Goal: Task Accomplishment & Management: Use online tool/utility

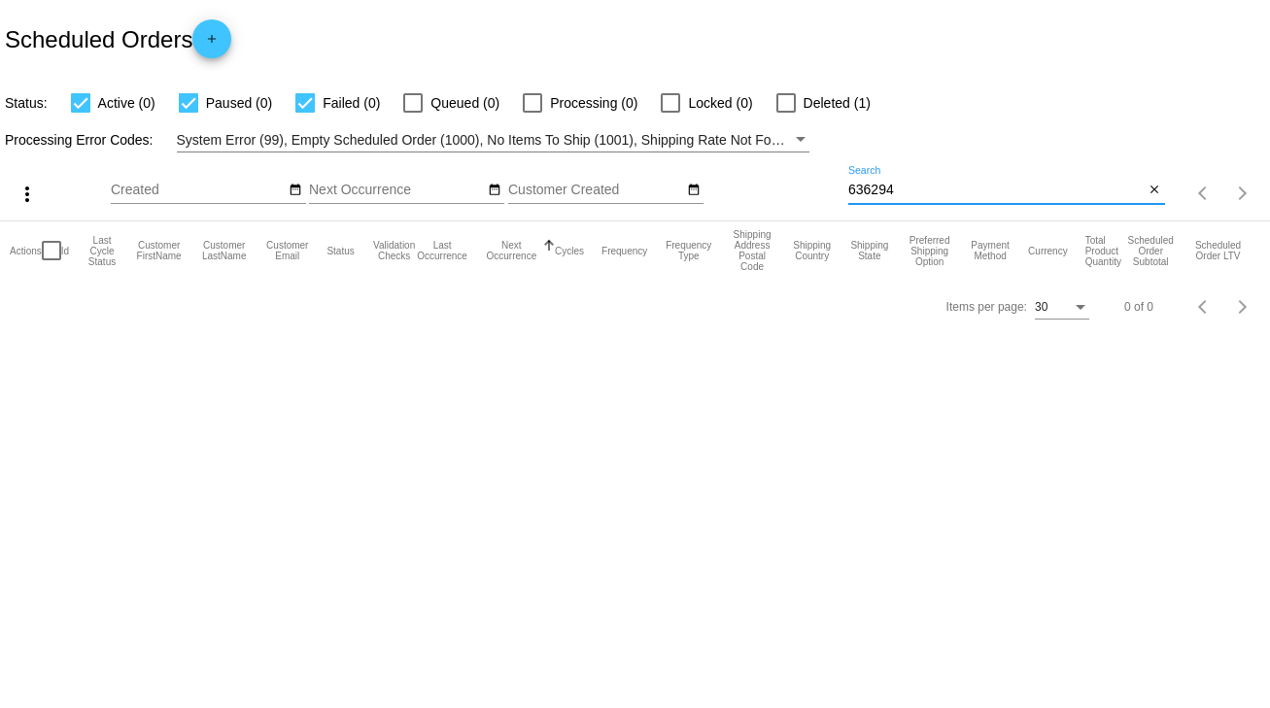
drag, startPoint x: 905, startPoint y: 192, endPoint x: 808, endPoint y: 203, distance: 97.7
click at [808, 203] on div "more_vert Sep Jan Feb Mar [DATE]" at bounding box center [635, 187] width 1270 height 69
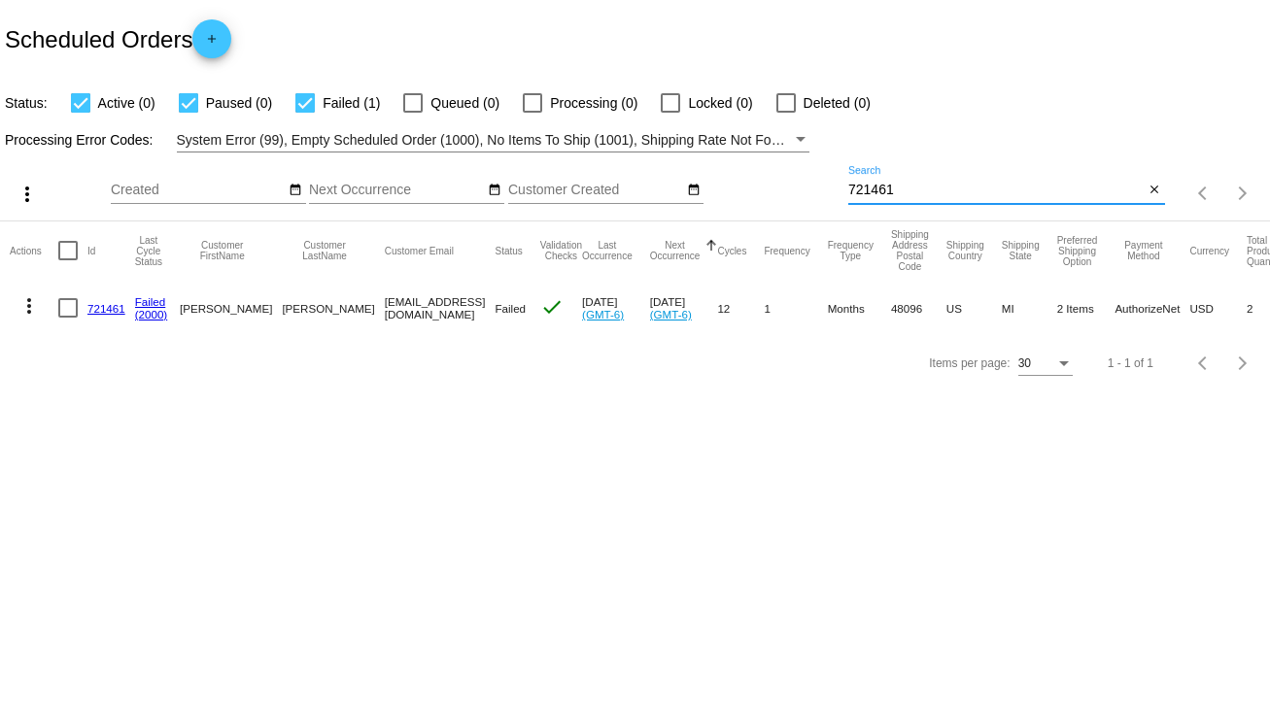
type input "721461"
click at [104, 303] on link "721461" at bounding box center [106, 308] width 38 height 13
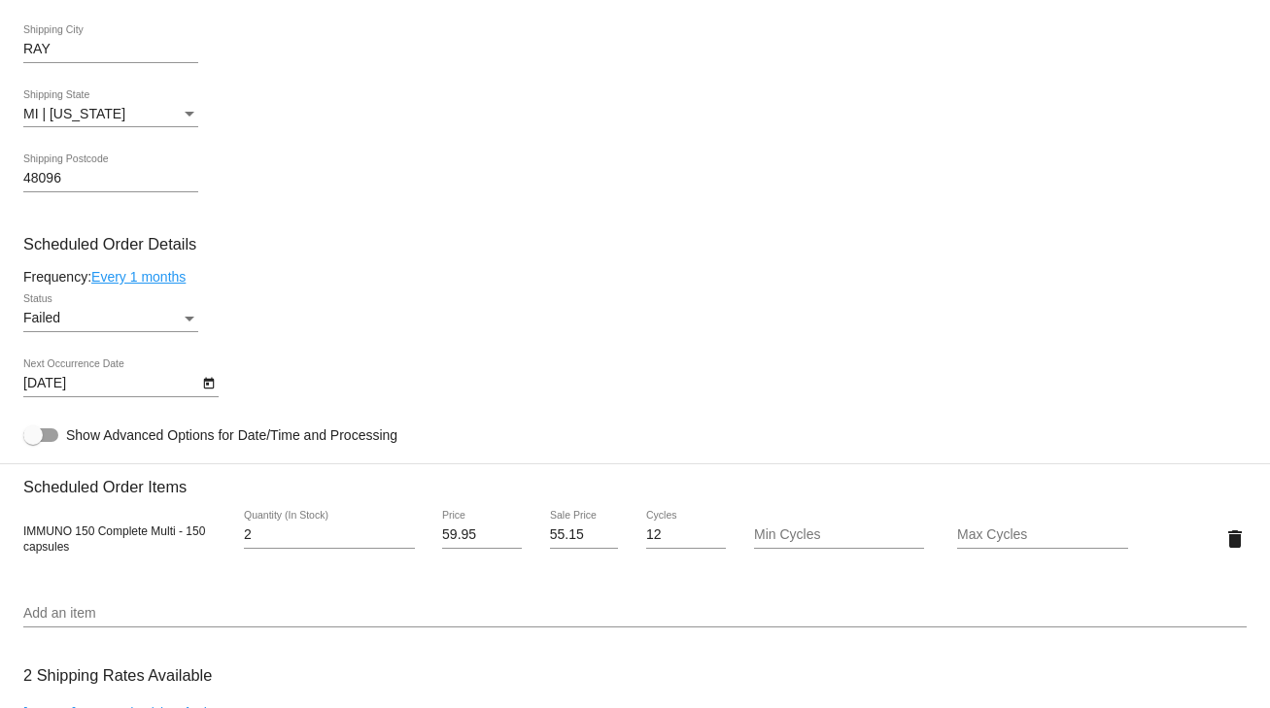
scroll to position [1088, 0]
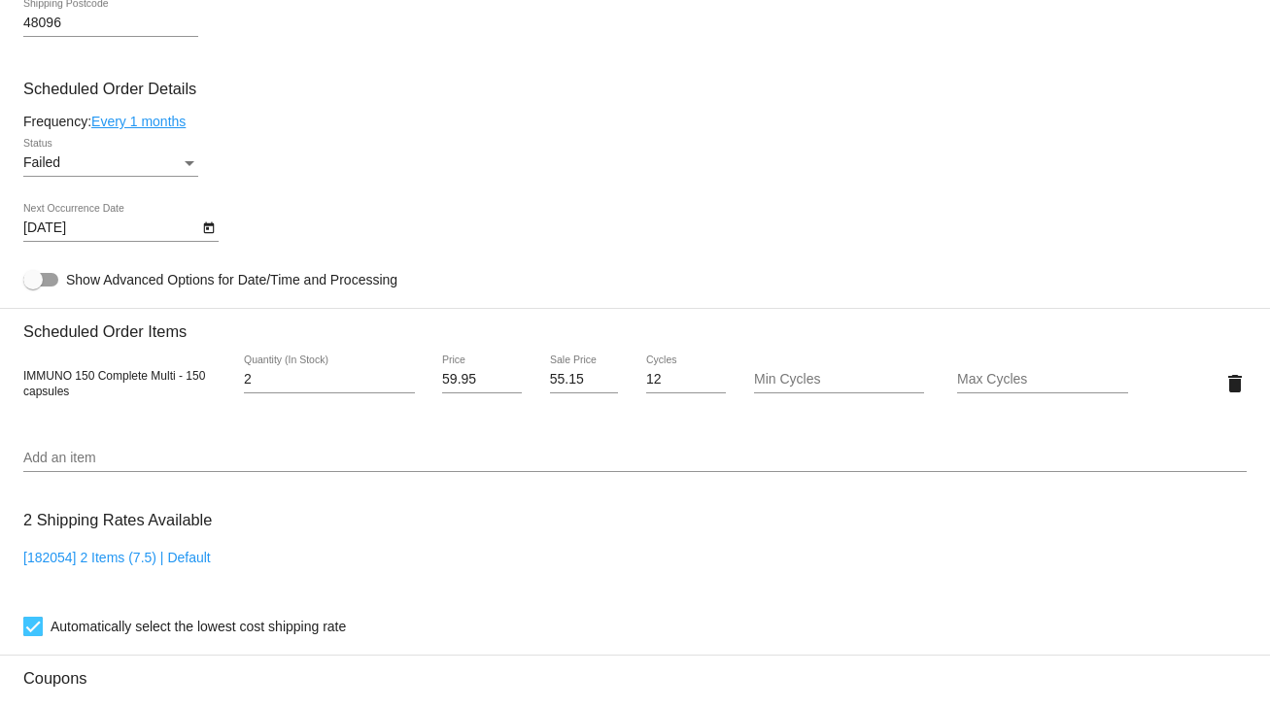
click at [190, 159] on div "Status" at bounding box center [189, 163] width 17 height 16
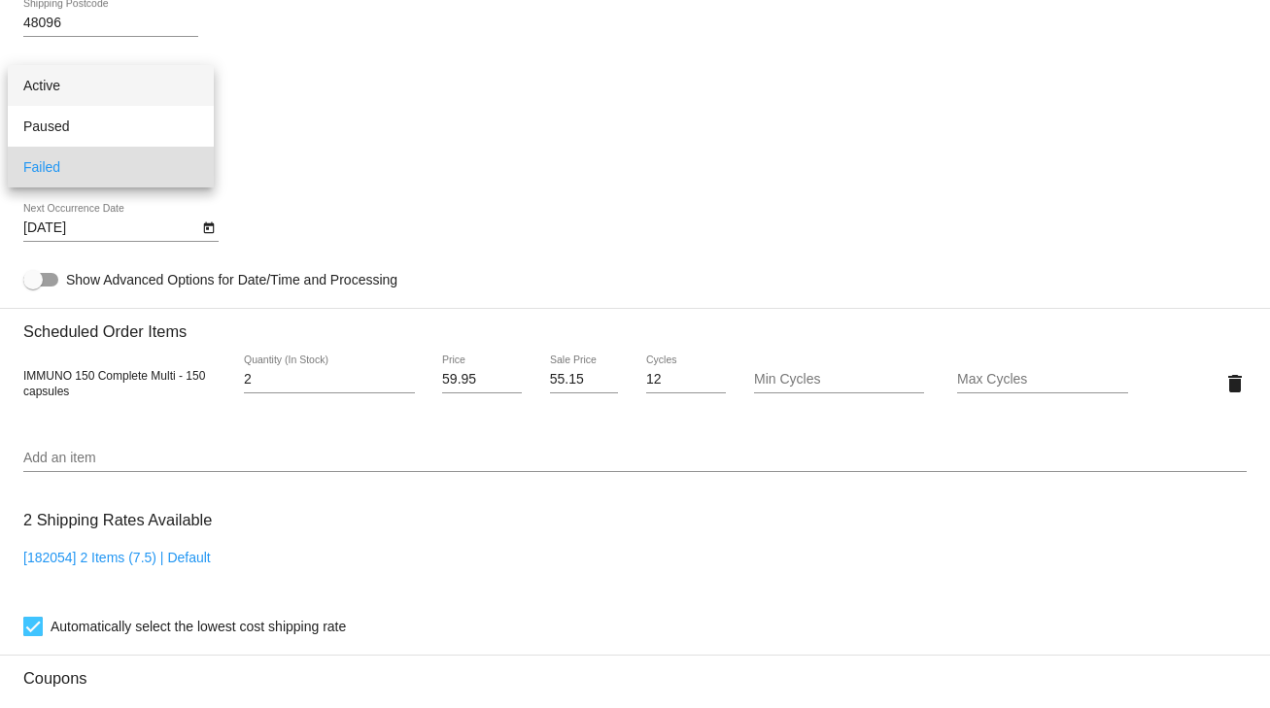
click at [48, 82] on span "Active" at bounding box center [110, 85] width 175 height 41
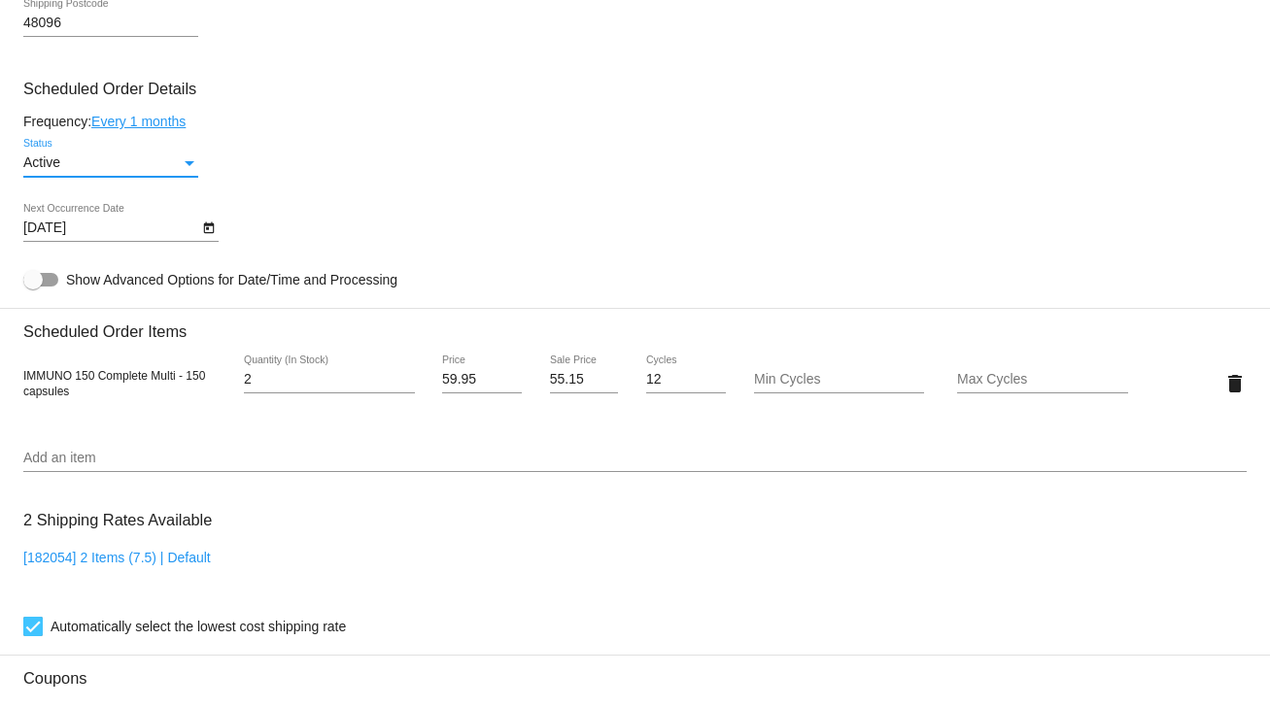
click at [206, 231] on icon "Open calendar" at bounding box center [208, 228] width 11 height 12
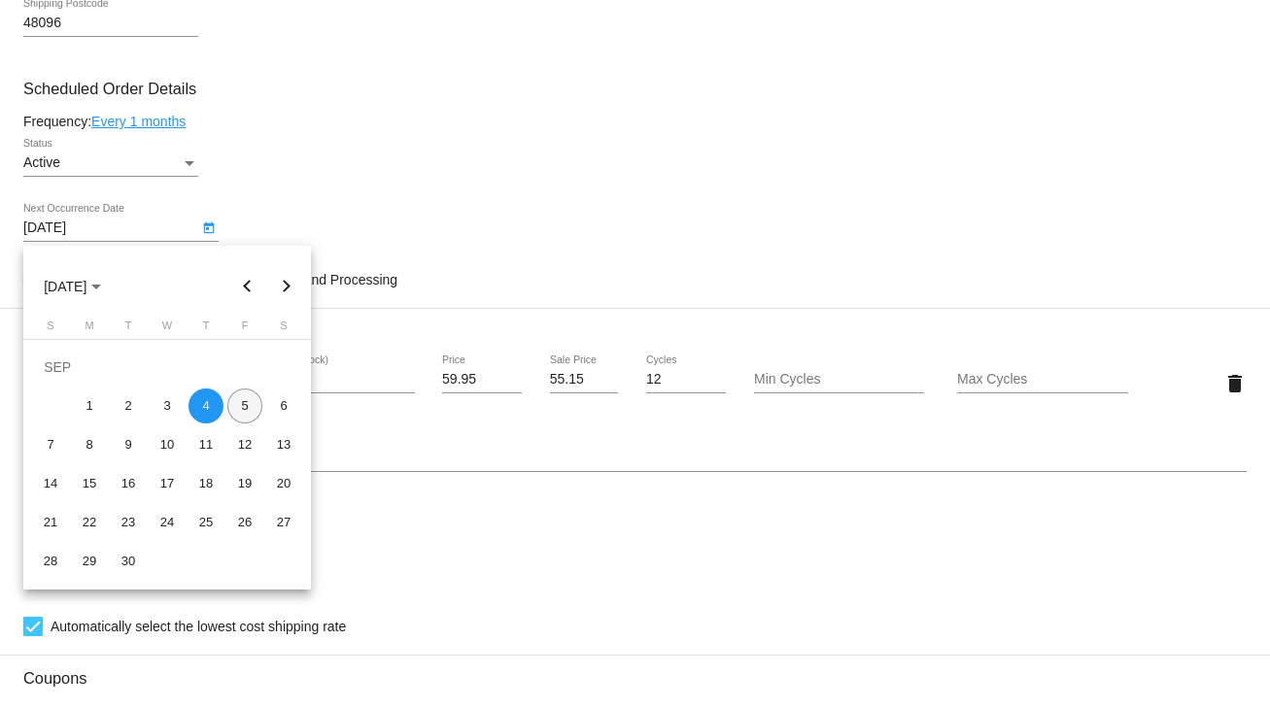
click at [242, 412] on div "5" at bounding box center [244, 406] width 35 height 35
type input "[DATE]"
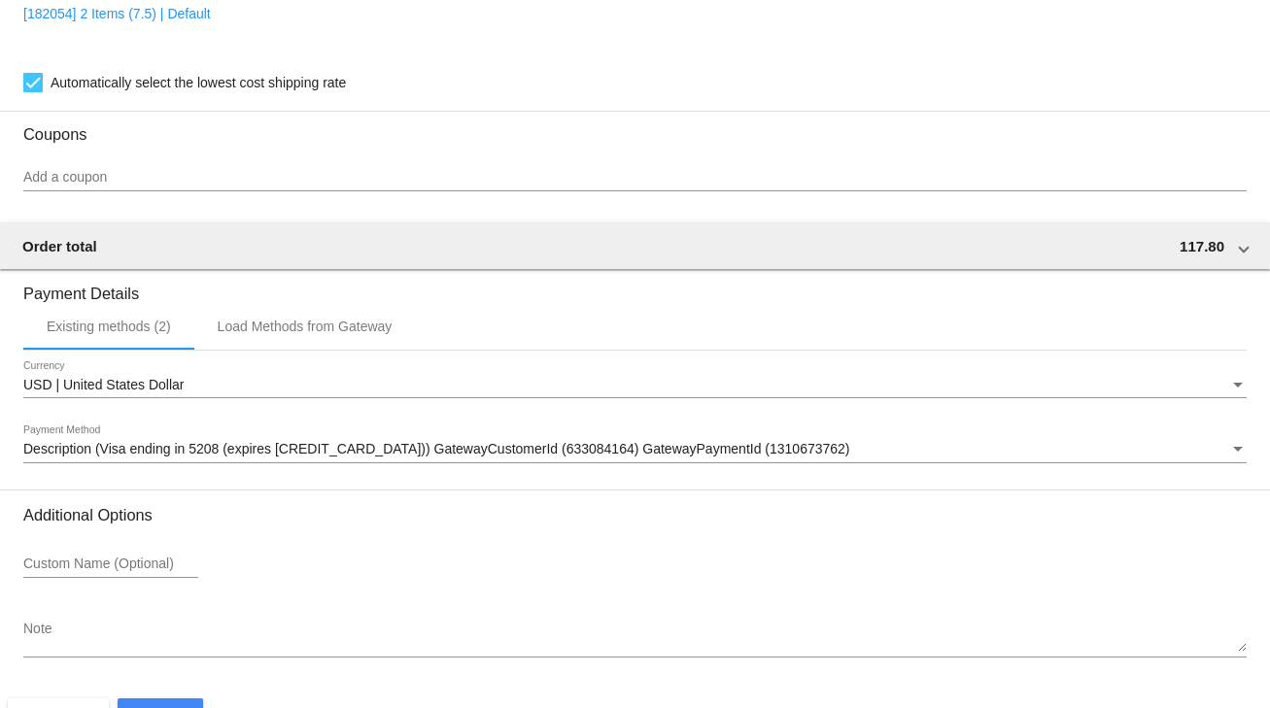
scroll to position [1694, 0]
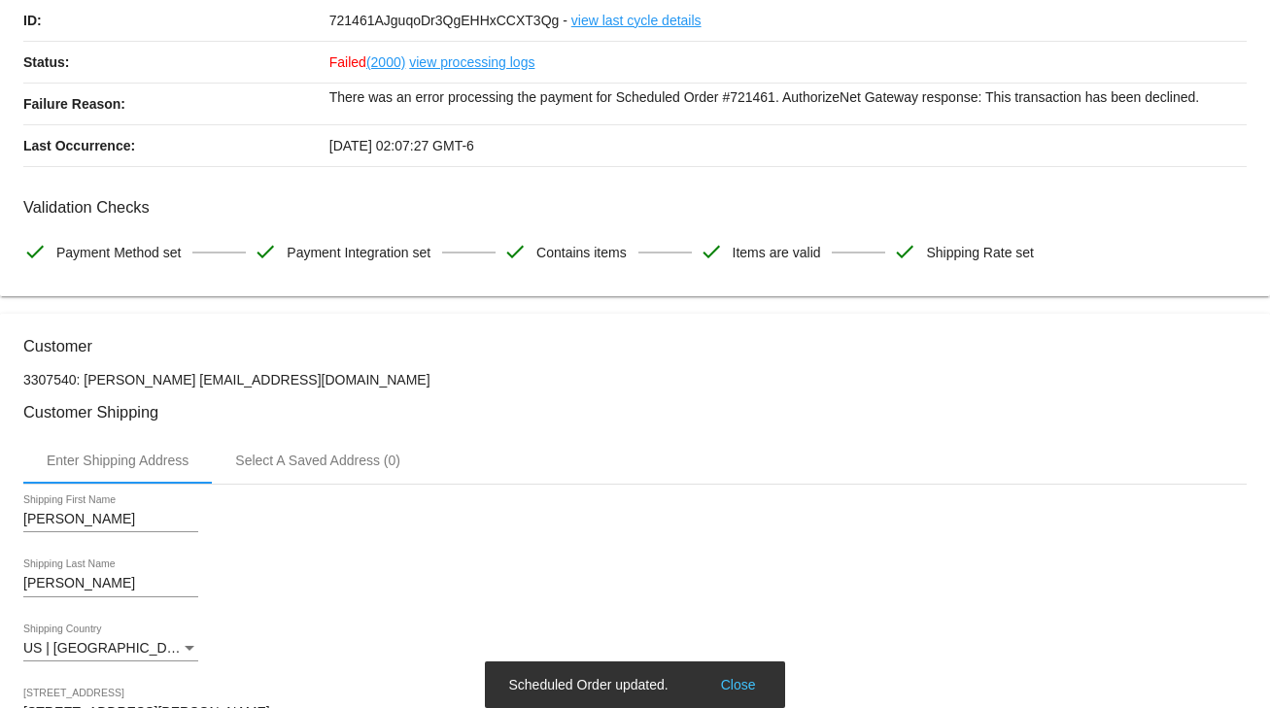
scroll to position [0, 0]
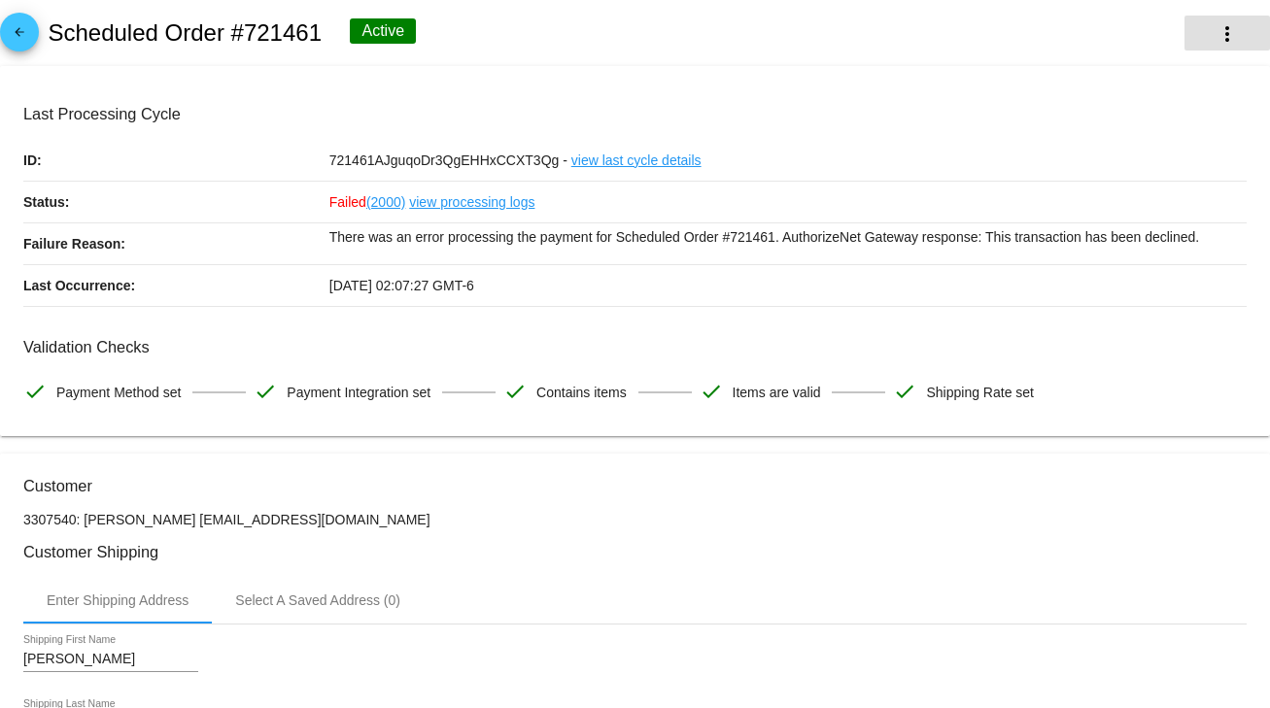
click at [1224, 30] on mat-icon "more_vert" at bounding box center [1226, 33] width 23 height 23
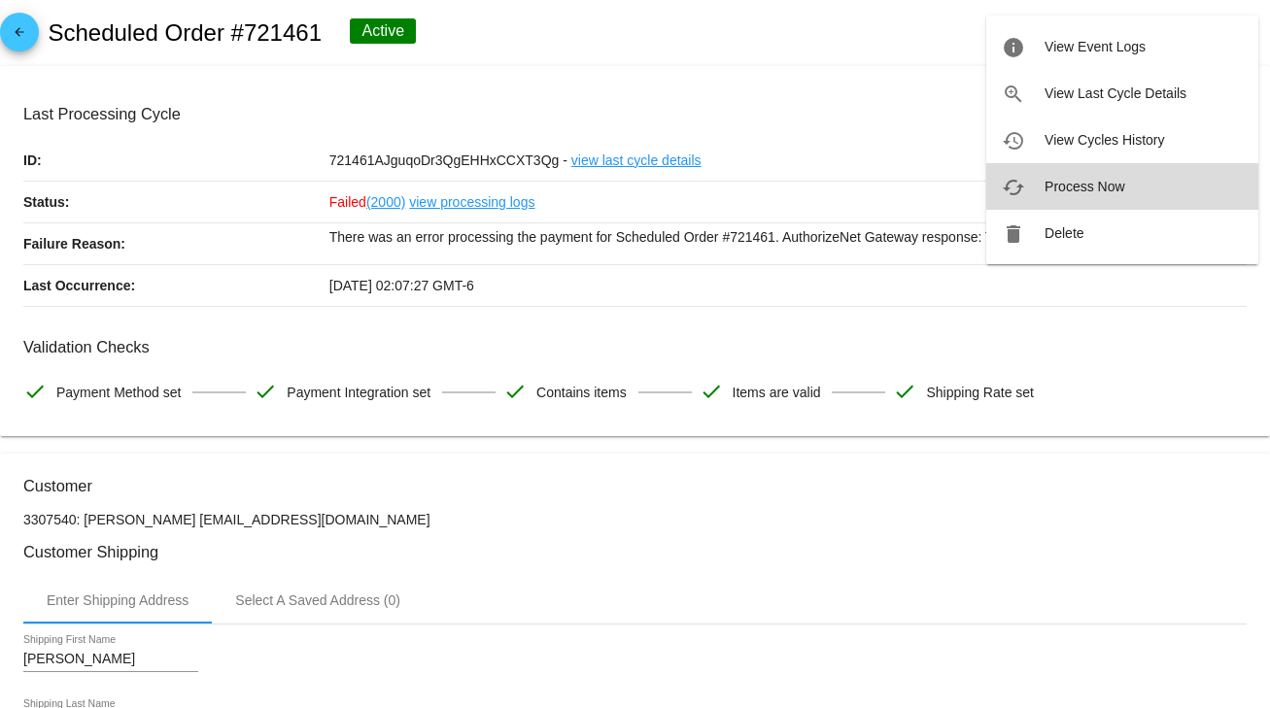
click at [1103, 183] on span "Process Now" at bounding box center [1084, 187] width 80 height 16
